Goal: Information Seeking & Learning: Learn about a topic

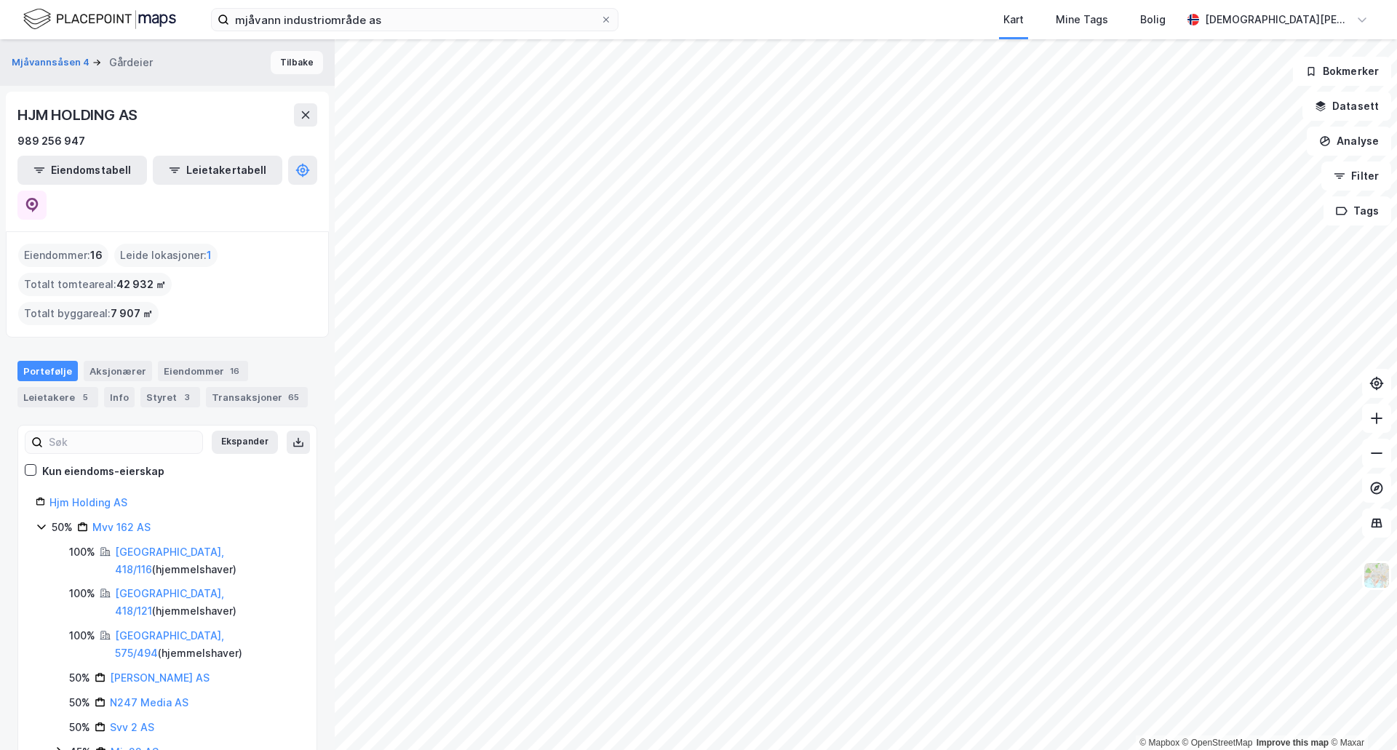
click at [295, 63] on button "Tilbake" at bounding box center [297, 62] width 52 height 23
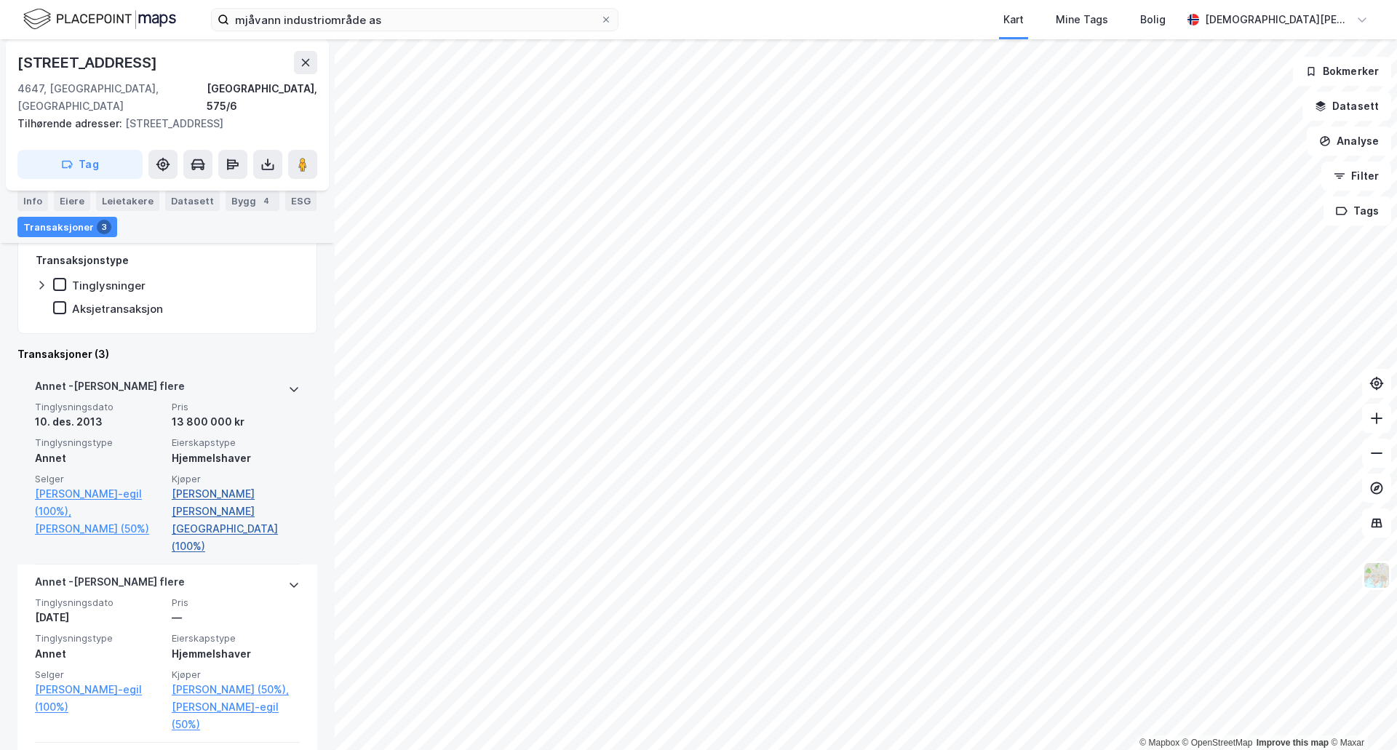
scroll to position [226, 0]
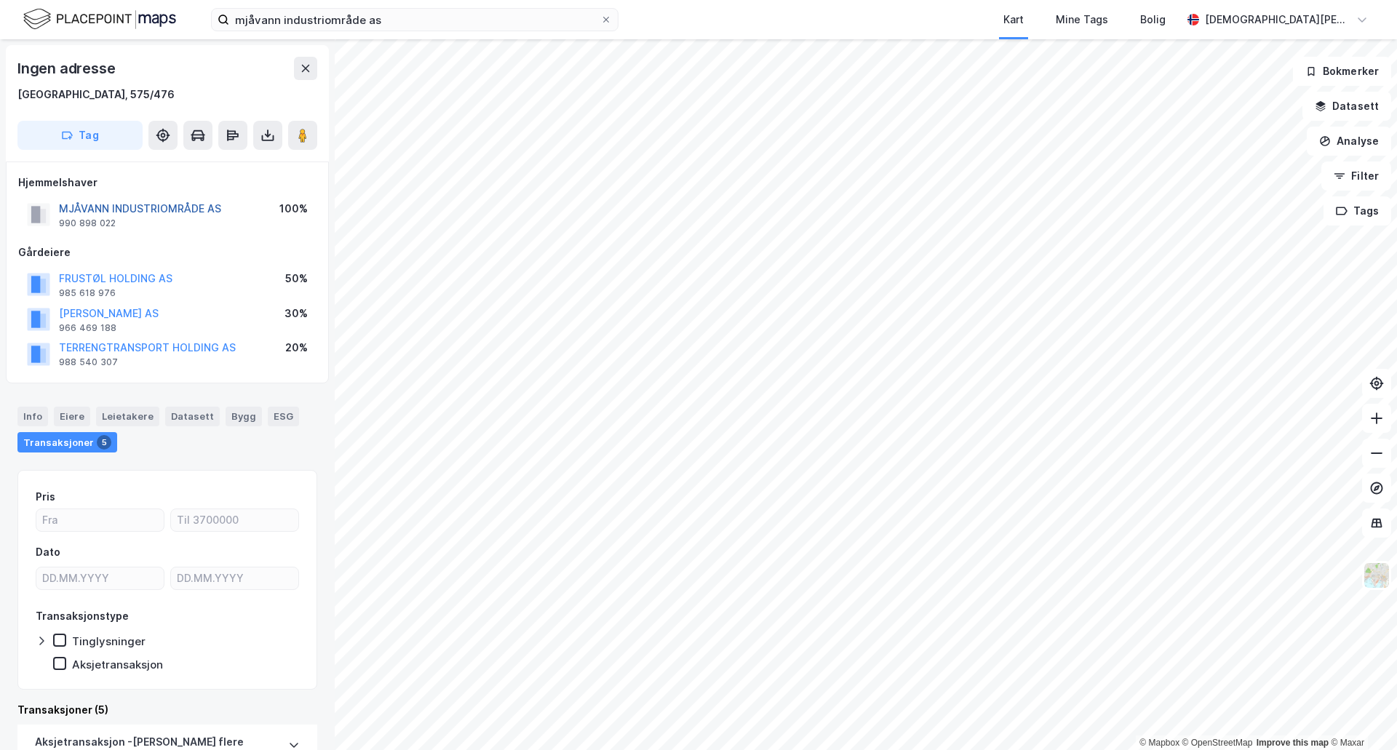
click at [0, 0] on button "MJÅVANN INDUSTRIOMRÅDE AS" at bounding box center [0, 0] width 0 height 0
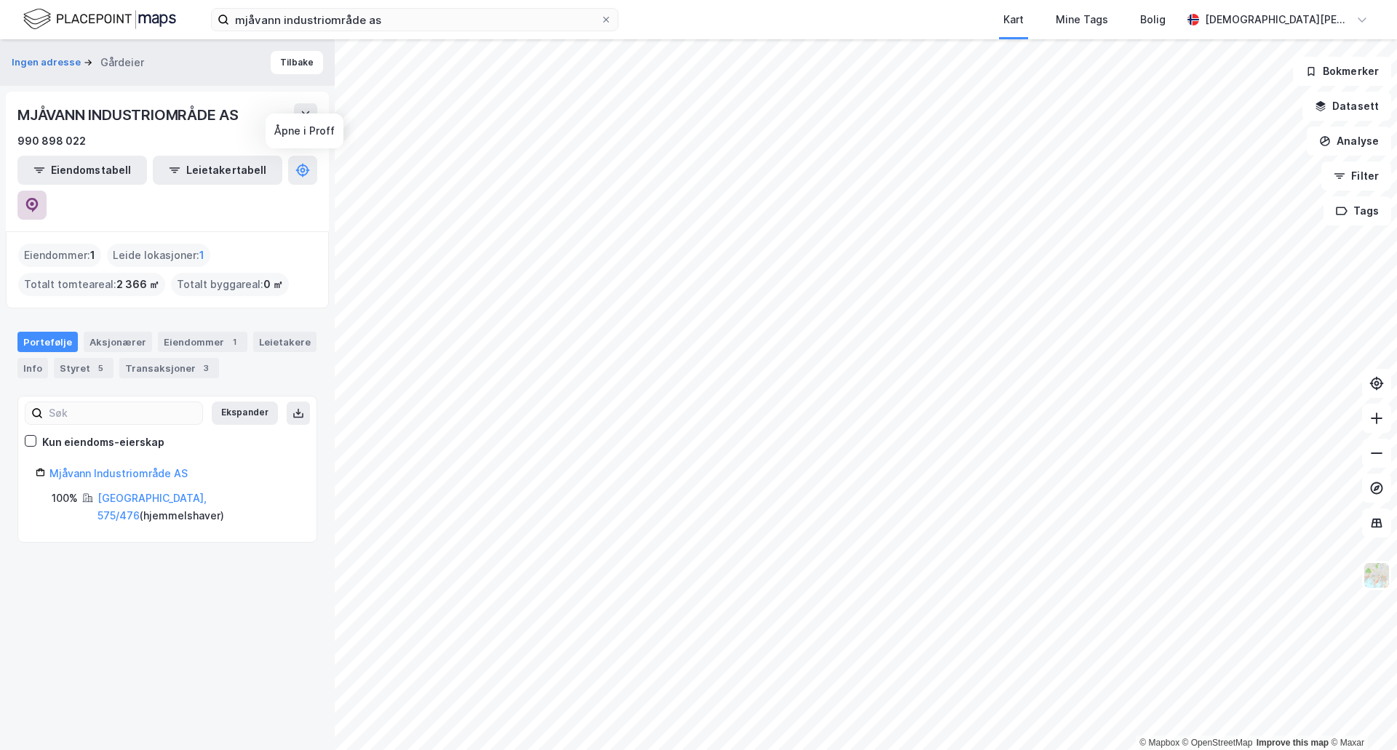
click at [47, 191] on button at bounding box center [31, 205] width 29 height 29
click at [310, 116] on icon at bounding box center [306, 115] width 12 height 12
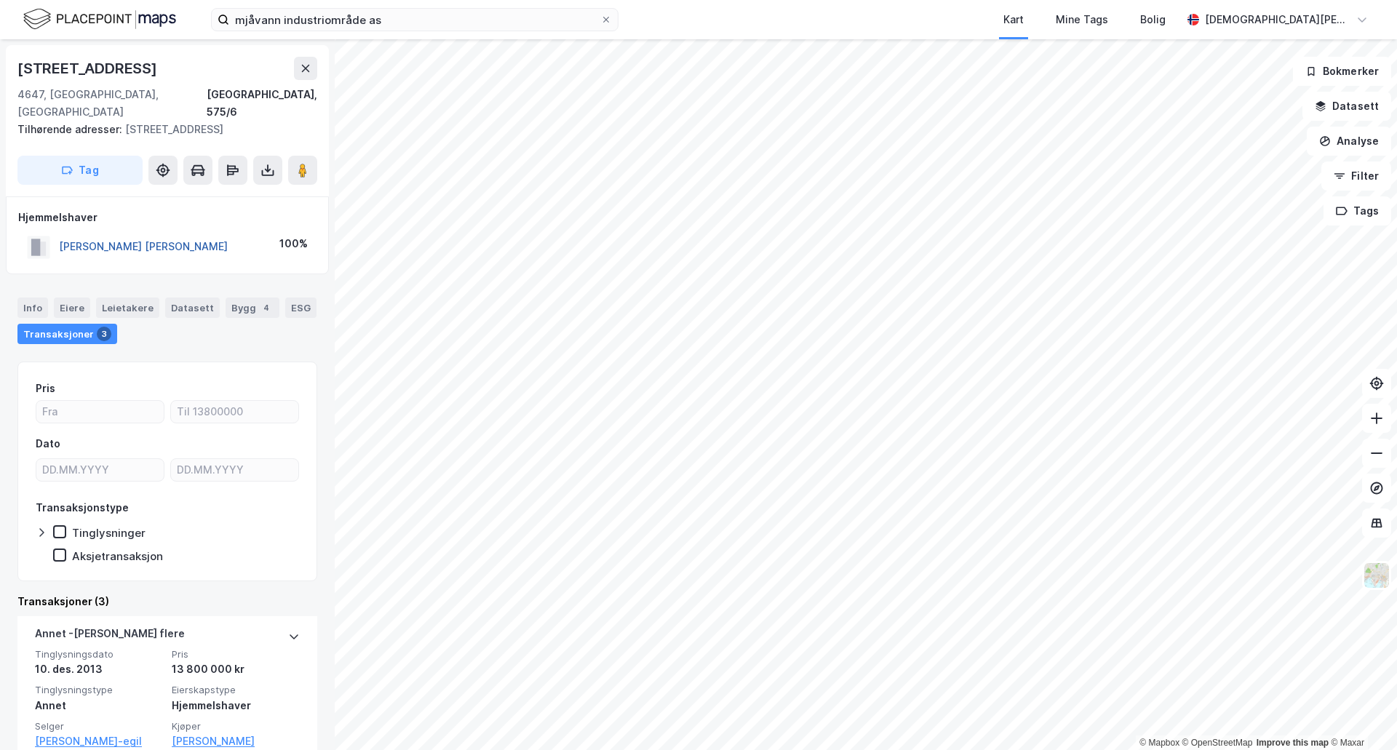
click at [0, 0] on button "[PERSON_NAME] [PERSON_NAME]" at bounding box center [0, 0] width 0 height 0
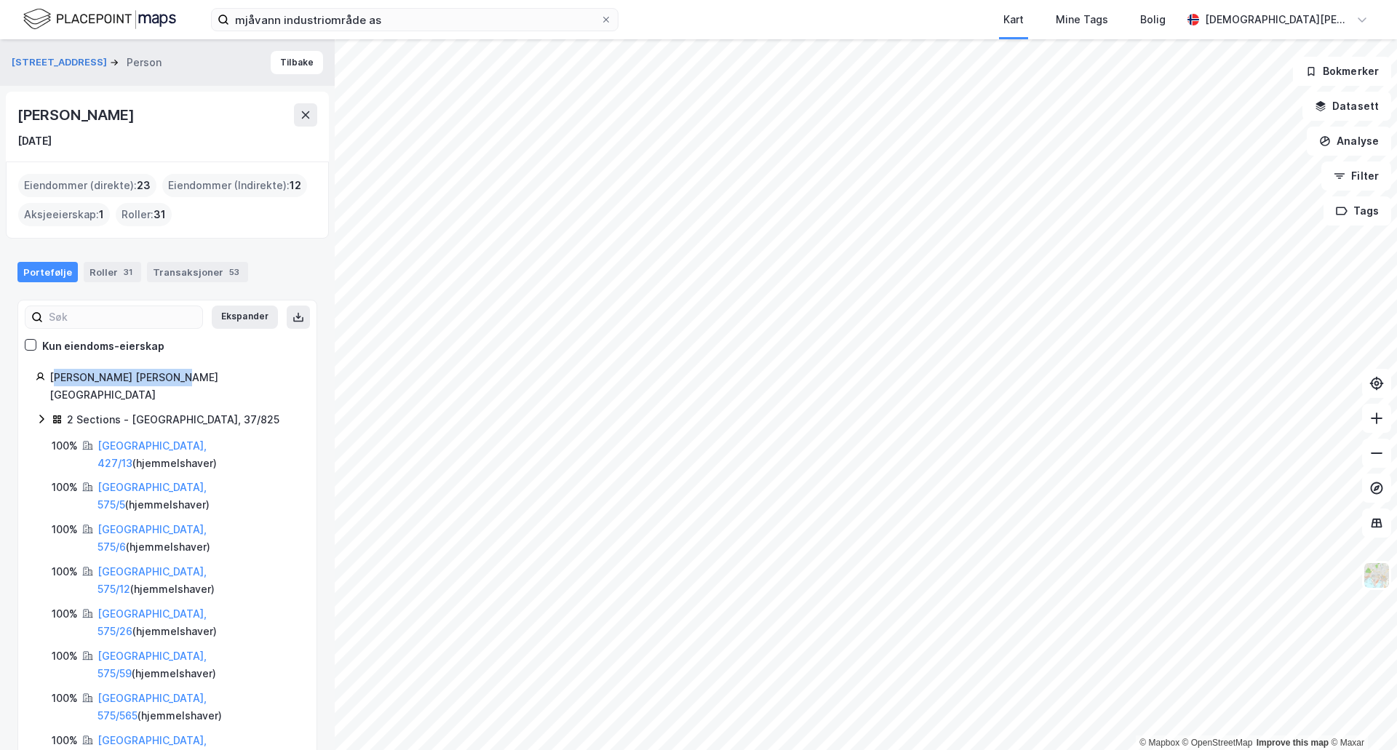
drag, startPoint x: 195, startPoint y: 372, endPoint x: 53, endPoint y: 375, distance: 141.9
click at [53, 375] on div "[PERSON_NAME] [PERSON_NAME][GEOGRAPHIC_DATA]" at bounding box center [174, 386] width 250 height 35
click at [159, 378] on div "[PERSON_NAME] [PERSON_NAME][GEOGRAPHIC_DATA]" at bounding box center [174, 386] width 250 height 35
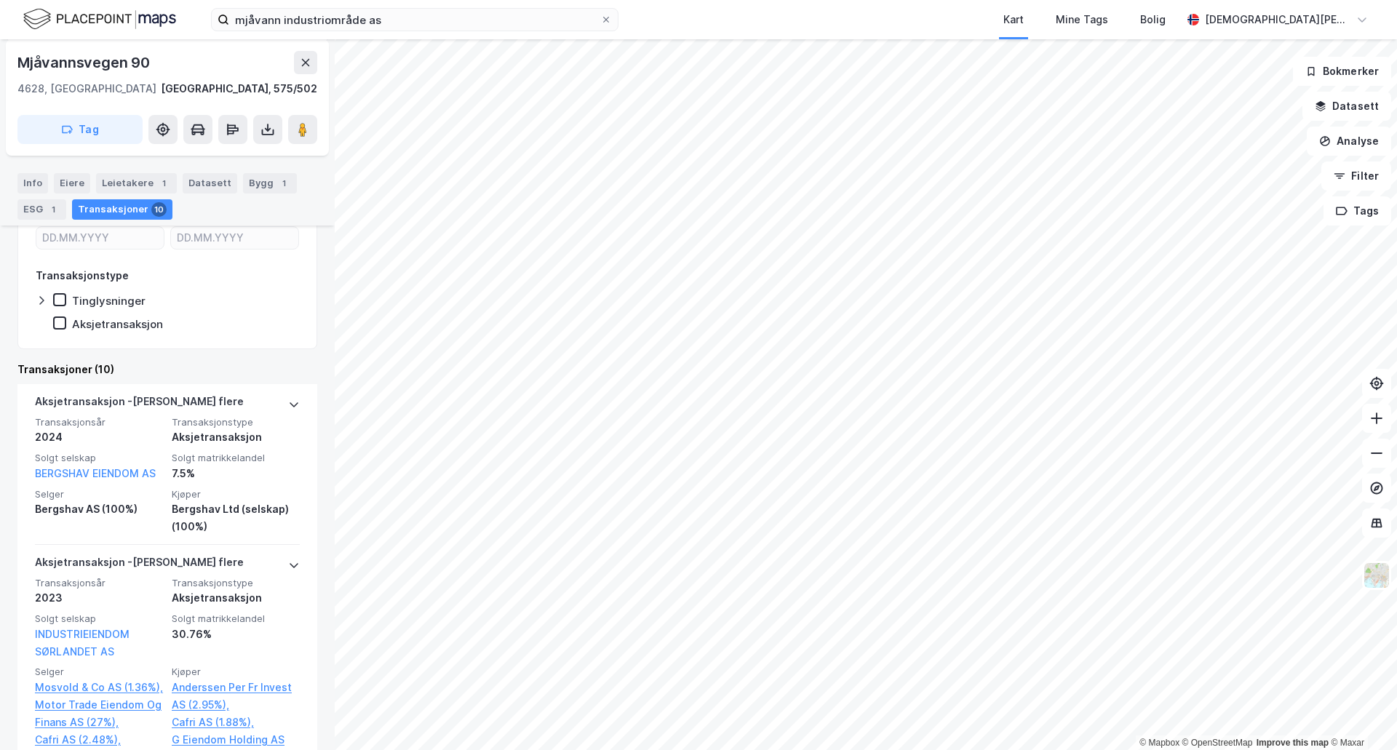
scroll to position [121, 0]
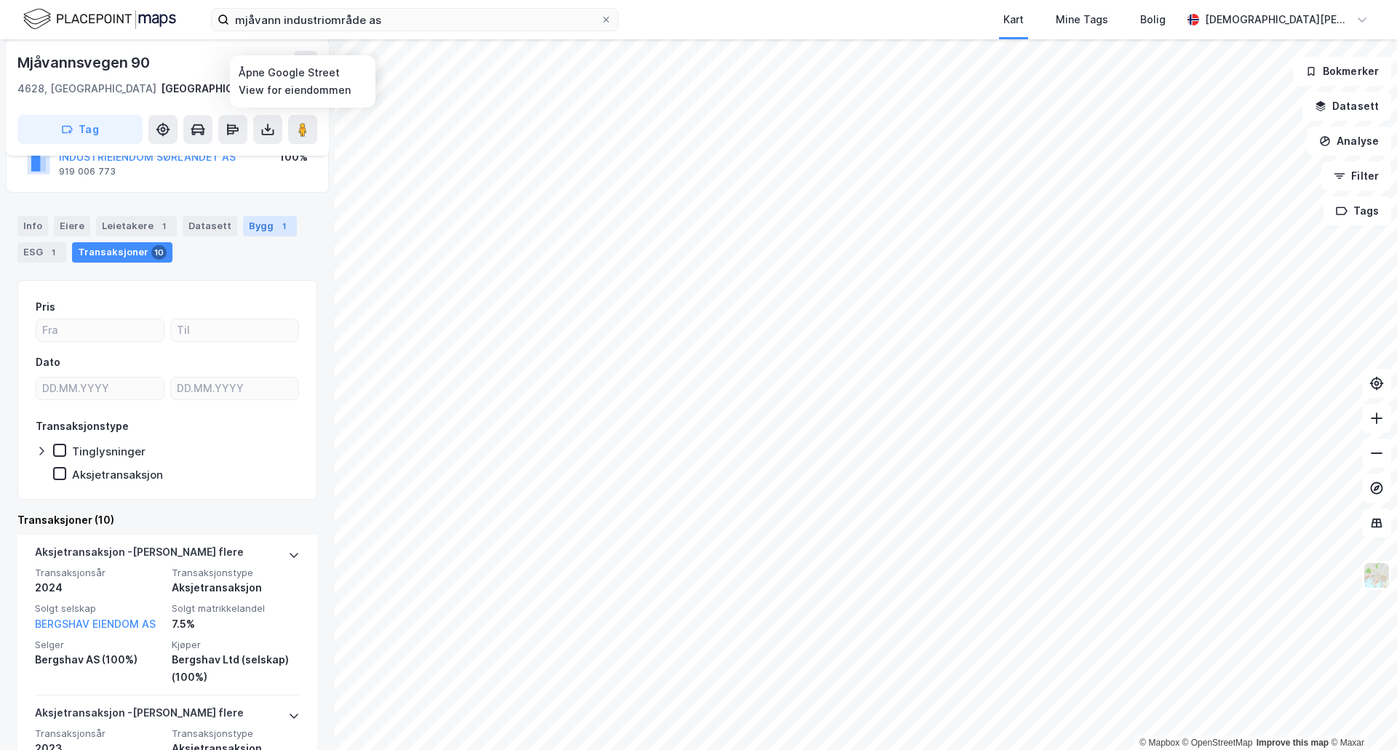
click at [266, 232] on div "Bygg 1" at bounding box center [270, 226] width 54 height 20
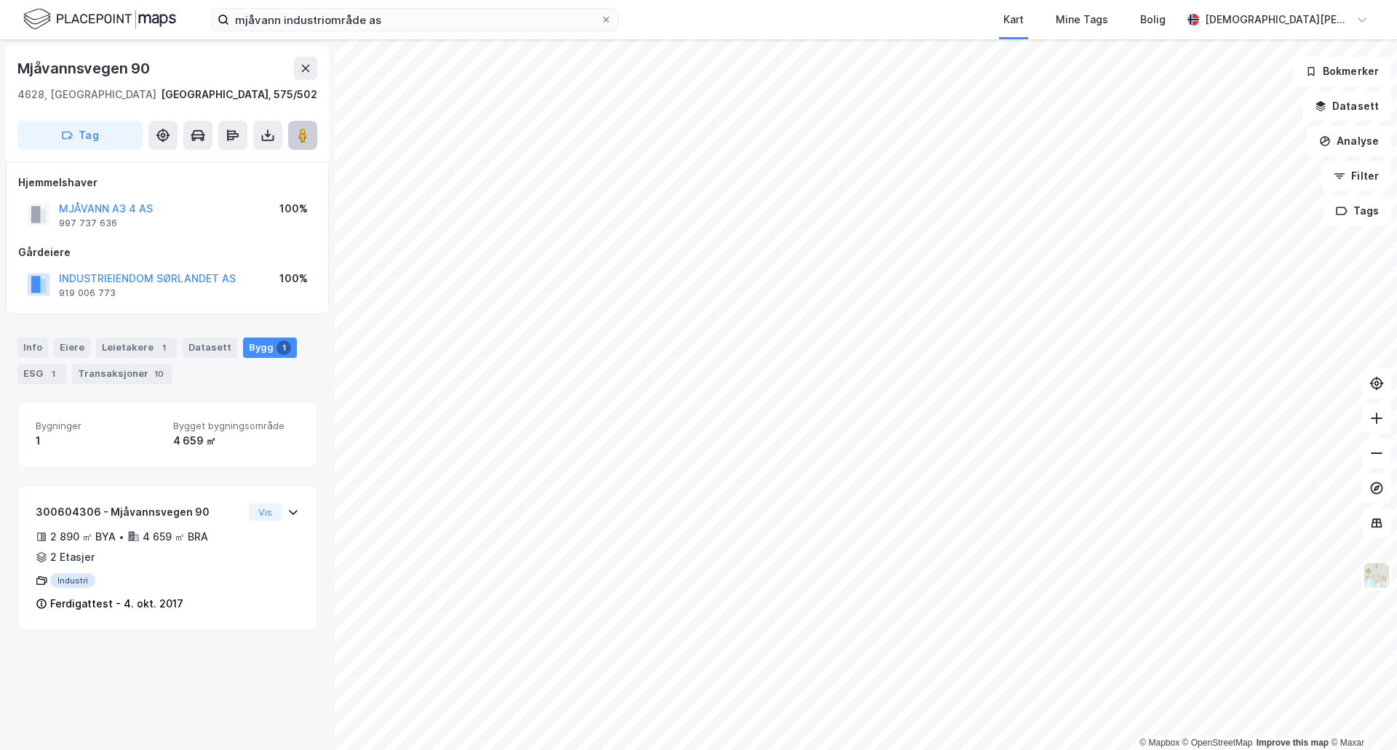
click at [295, 144] on button at bounding box center [302, 135] width 29 height 29
